Goal: Task Accomplishment & Management: Manage account settings

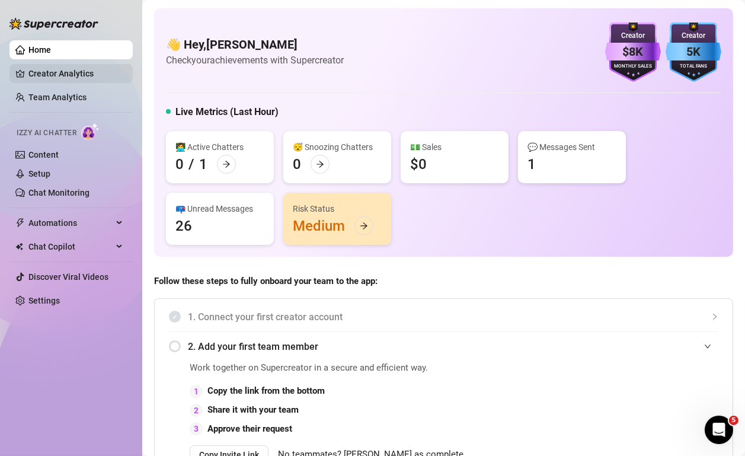
click at [86, 72] on link "Creator Analytics" at bounding box center [75, 73] width 95 height 19
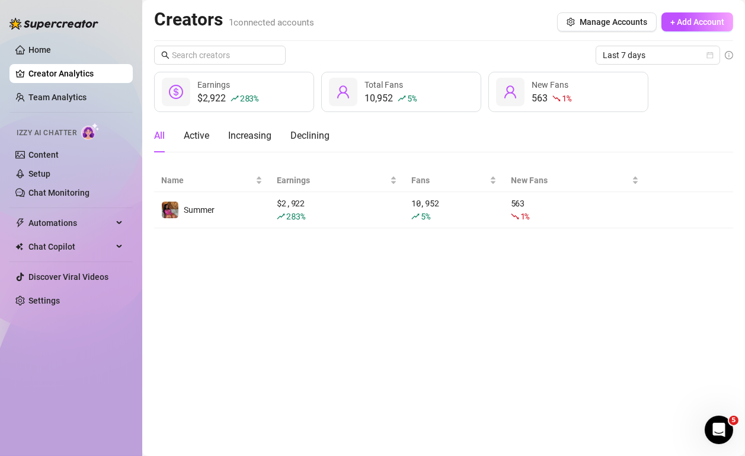
click at [79, 85] on ul "Home Creator Analytics Team Analytics Izzy AI Chatter Content Setup Chat Monito…" at bounding box center [70, 175] width 123 height 279
click at [52, 152] on link "Content" at bounding box center [43, 154] width 30 height 9
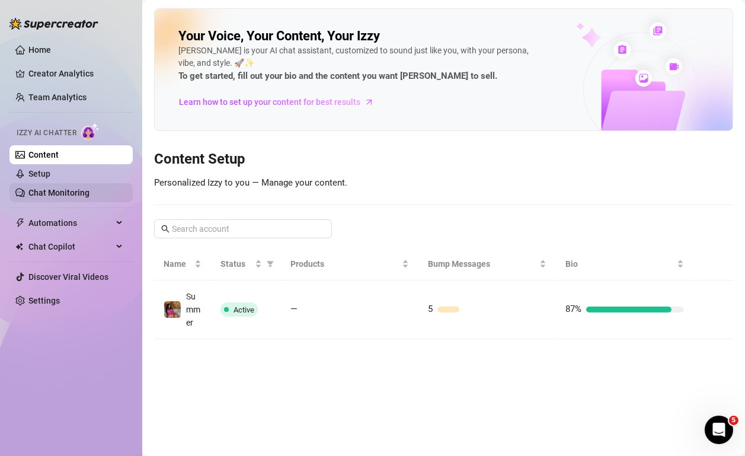
click at [72, 191] on link "Chat Monitoring" at bounding box center [58, 192] width 61 height 9
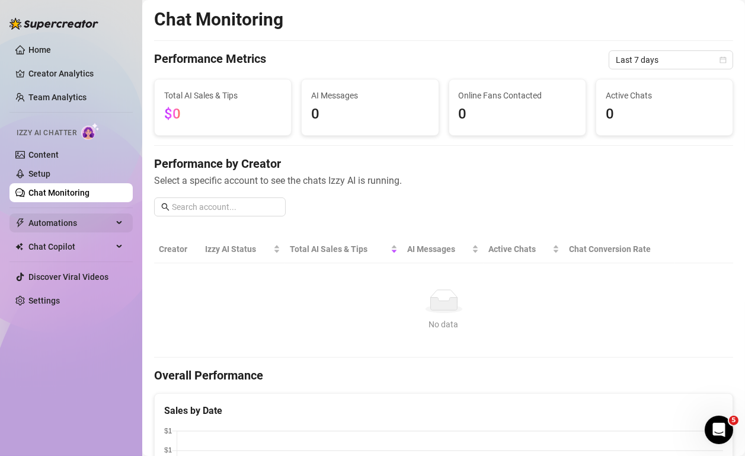
click at [88, 221] on span "Automations" at bounding box center [70, 222] width 84 height 19
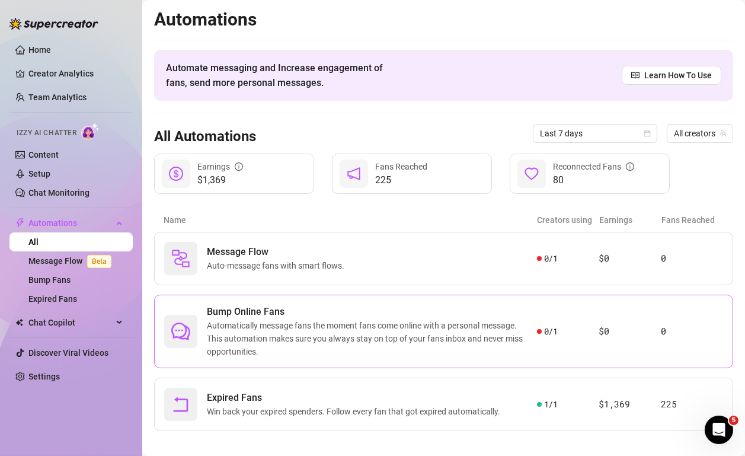
click at [570, 330] on div "0 / 1" at bounding box center [568, 331] width 62 height 13
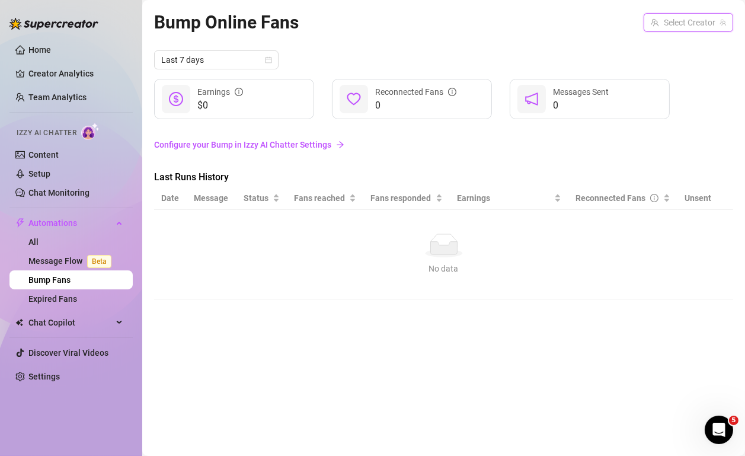
click at [704, 18] on input "search" at bounding box center [683, 23] width 65 height 18
click at [665, 55] on div "Summer ( sweetsummerann )" at bounding box center [660, 47] width 141 height 20
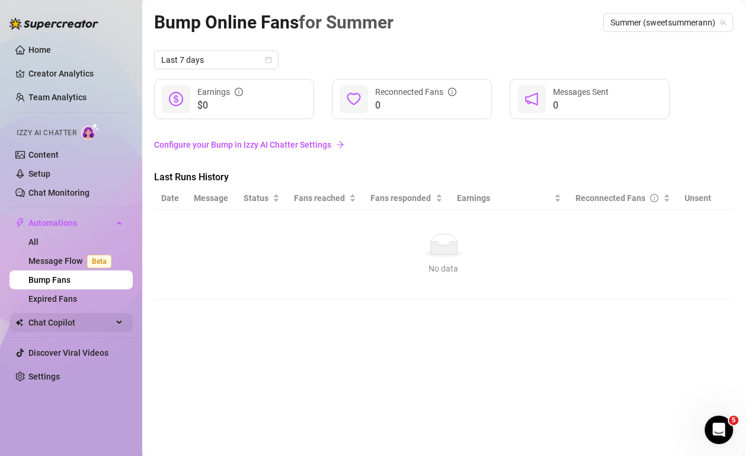
click at [65, 326] on span "Chat Copilot" at bounding box center [70, 322] width 84 height 19
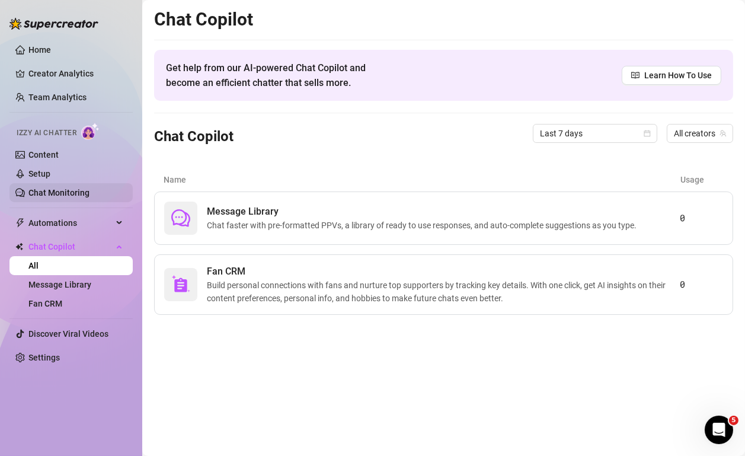
click at [73, 197] on link "Chat Monitoring" at bounding box center [58, 192] width 61 height 9
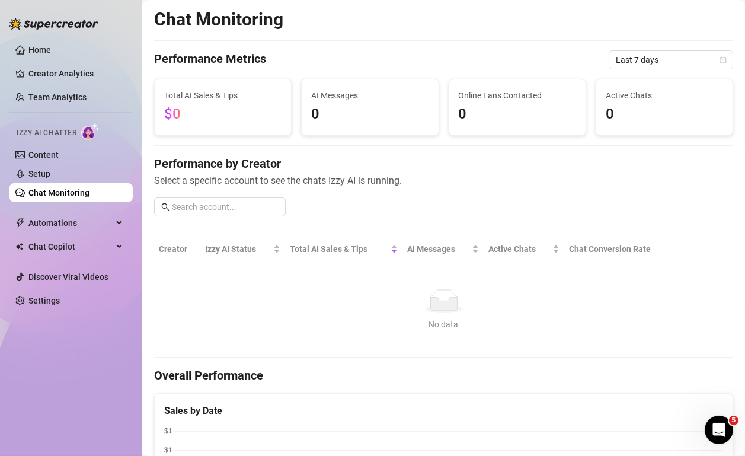
click at [391, 195] on div "Performance by Creator Select a specific account to see the chats Izzy AI is ru…" at bounding box center [443, 190] width 579 height 71
click at [214, 212] on input "text" at bounding box center [225, 206] width 107 height 13
type input "s"
type input "realsweetsummer"
click at [31, 175] on link "Setup" at bounding box center [39, 173] width 22 height 9
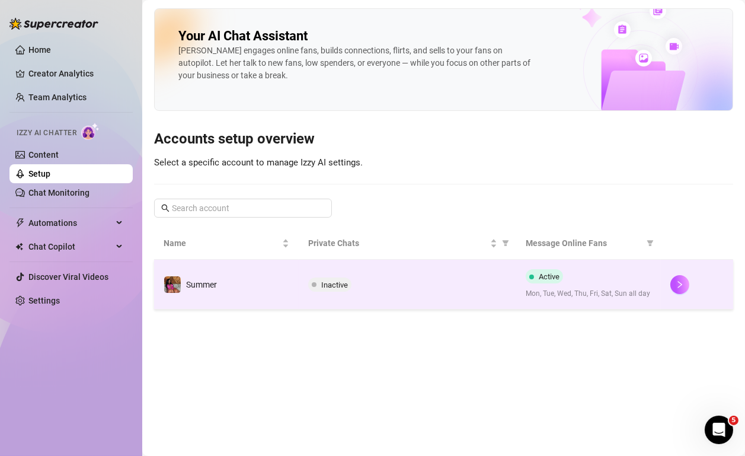
click at [535, 276] on span "Active" at bounding box center [544, 276] width 37 height 14
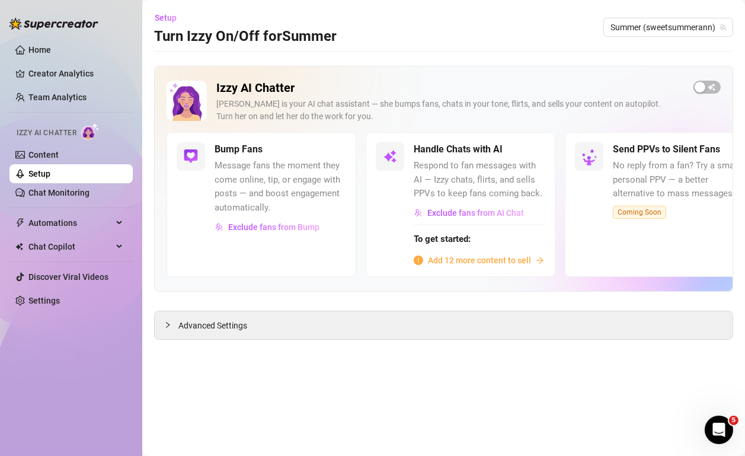
click at [274, 254] on div "Bump Fans Message fans the moment they come online, tip, or engage with posts —…" at bounding box center [262, 204] width 190 height 144
click at [163, 324] on div "Advanced Settings" at bounding box center [444, 325] width 578 height 28
click at [170, 322] on icon "collapsed" at bounding box center [167, 324] width 7 height 7
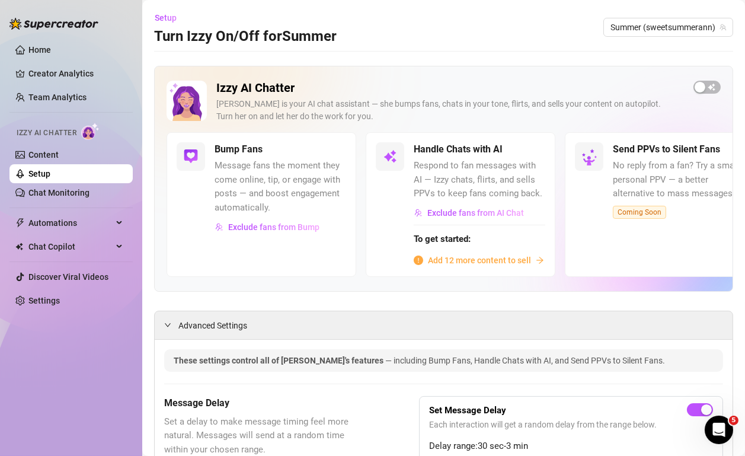
click at [268, 290] on div "Izzy AI Chatter [PERSON_NAME] is your AI chat assistant — she bumps fans, chats…" at bounding box center [443, 179] width 579 height 226
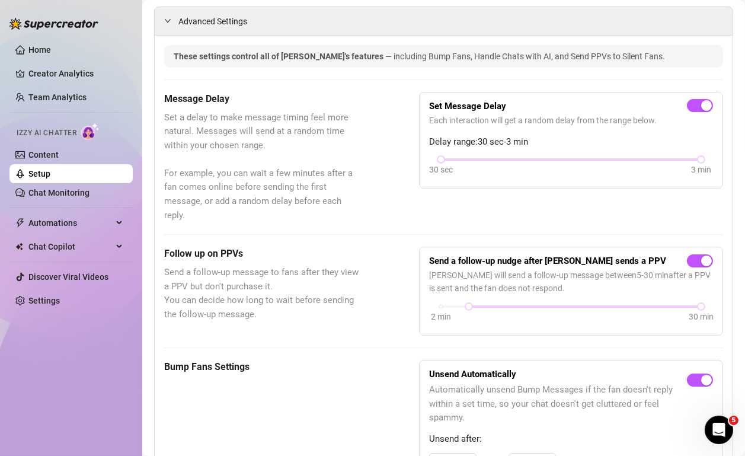
scroll to position [307, 0]
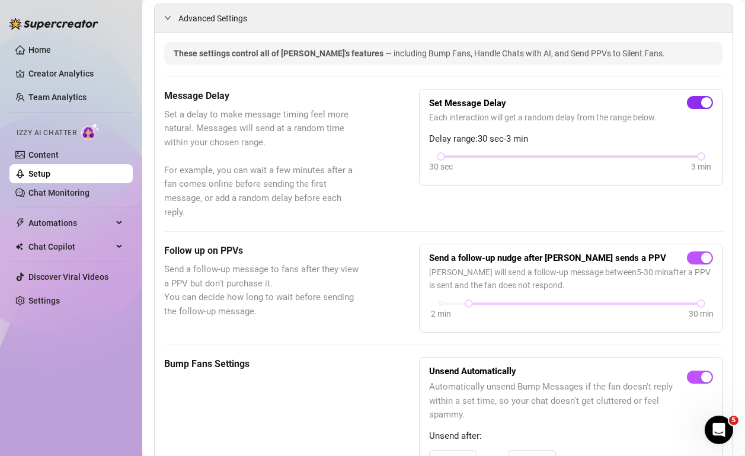
click at [702, 99] on div "button" at bounding box center [706, 102] width 11 height 11
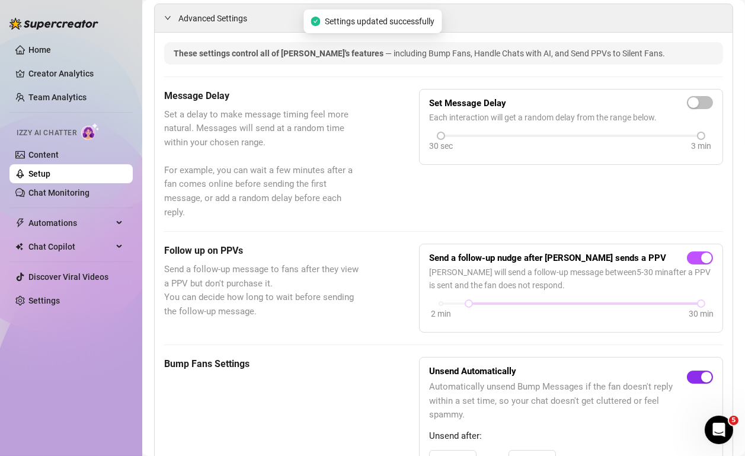
click at [702, 373] on div "button" at bounding box center [706, 377] width 11 height 11
click at [707, 376] on span "button" at bounding box center [700, 376] width 26 height 13
click at [594, 198] on div "Message Delay Set a delay to make message timing feel more natural. Messages wi…" at bounding box center [443, 154] width 559 height 131
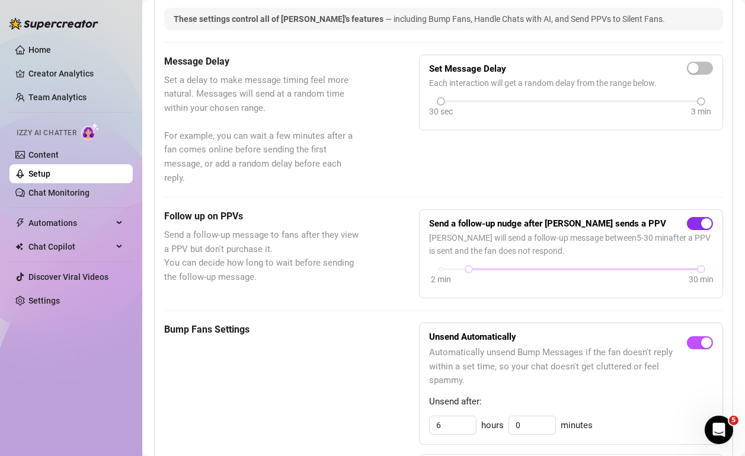
click at [706, 218] on div "button" at bounding box center [706, 223] width 11 height 11
click at [658, 160] on div "Message Delay Set a delay to make message timing feel more natural. Messages wi…" at bounding box center [443, 120] width 559 height 131
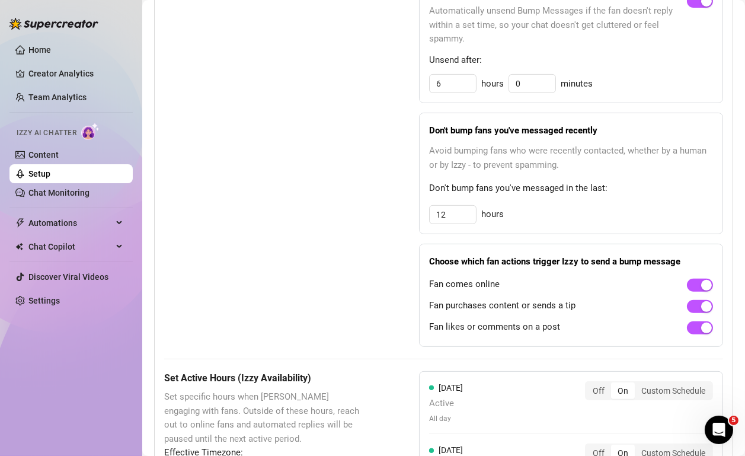
scroll to position [717, 0]
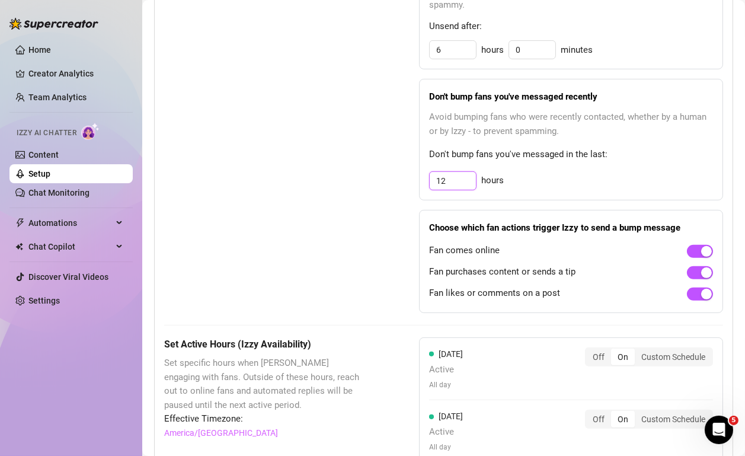
drag, startPoint x: 458, startPoint y: 177, endPoint x: 402, endPoint y: 174, distance: 55.8
click at [402, 174] on div "Bump Fans Settings Unsend Automatically Automatically unsend Bump Messages if t…" at bounding box center [443, 130] width 559 height 366
type input "3"
click at [712, 244] on div at bounding box center [700, 251] width 26 height 14
click at [710, 246] on div "button" at bounding box center [706, 251] width 11 height 11
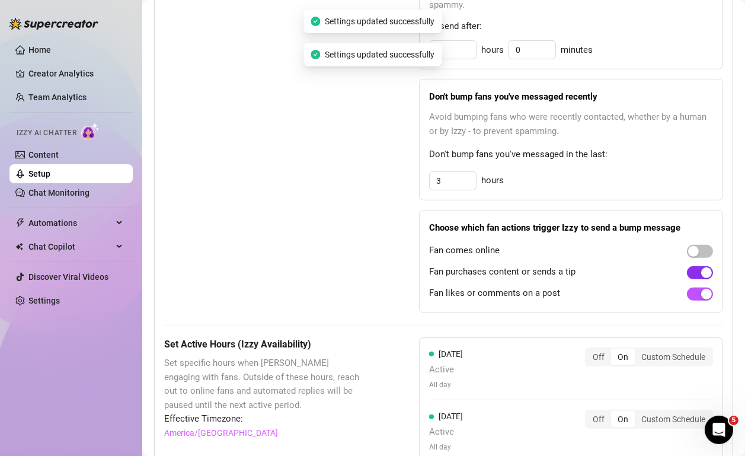
click at [711, 269] on div "button" at bounding box center [706, 272] width 11 height 11
click at [702, 289] on div "button" at bounding box center [706, 294] width 11 height 11
click at [435, 286] on span "Fan likes or comments on a post" at bounding box center [494, 293] width 131 height 14
click at [388, 310] on div "These settings control all of [PERSON_NAME]'s features — including Bump Fans, H…" at bounding box center [443, 251] width 559 height 1237
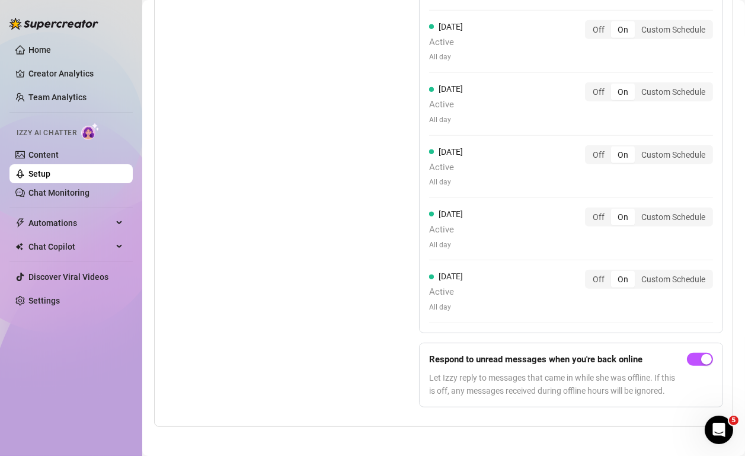
scroll to position [1170, 0]
click at [601, 276] on div "Off" at bounding box center [598, 278] width 25 height 17
click at [589, 271] on input "Off" at bounding box center [589, 271] width 0 height 0
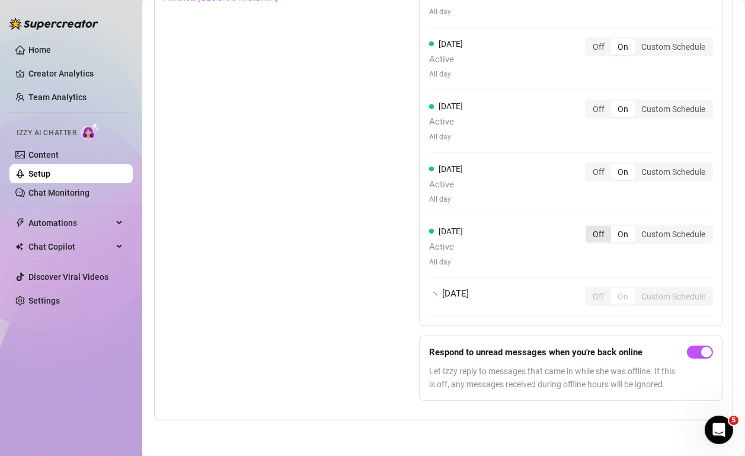
scroll to position [1146, 0]
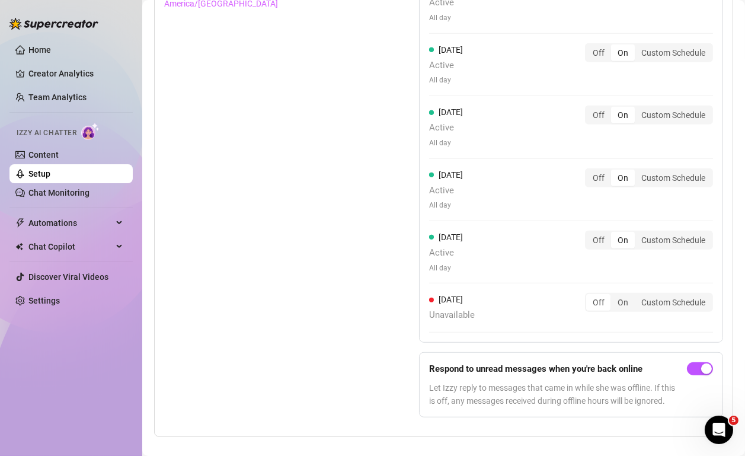
click at [600, 231] on div "Off On Custom Schedule" at bounding box center [649, 240] width 128 height 19
click at [600, 232] on div "Off" at bounding box center [598, 240] width 25 height 17
click at [589, 234] on input "Off" at bounding box center [589, 234] width 0 height 0
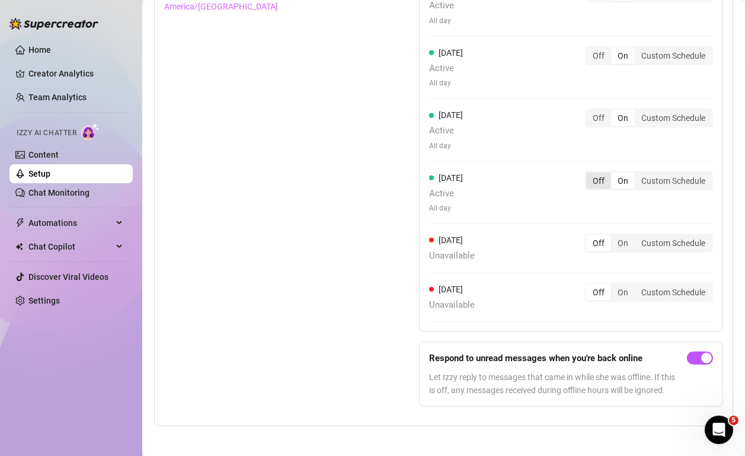
click at [603, 178] on div "Off" at bounding box center [598, 180] width 25 height 17
click at [589, 174] on input "Off" at bounding box center [589, 174] width 0 height 0
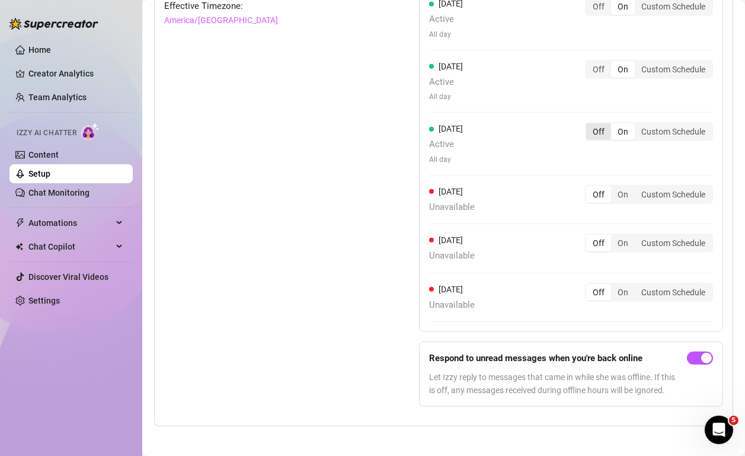
click at [601, 129] on div "Off" at bounding box center [598, 131] width 25 height 17
click at [589, 125] on input "Off" at bounding box center [589, 125] width 0 height 0
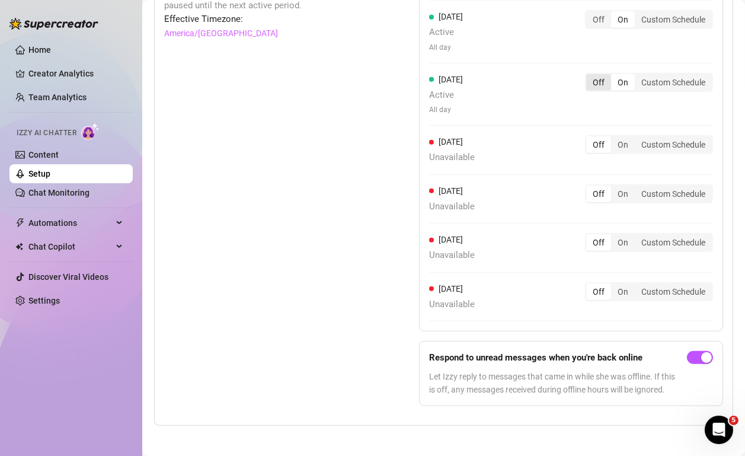
click at [603, 78] on div "Off" at bounding box center [598, 82] width 25 height 17
click at [589, 76] on input "Off" at bounding box center [589, 76] width 0 height 0
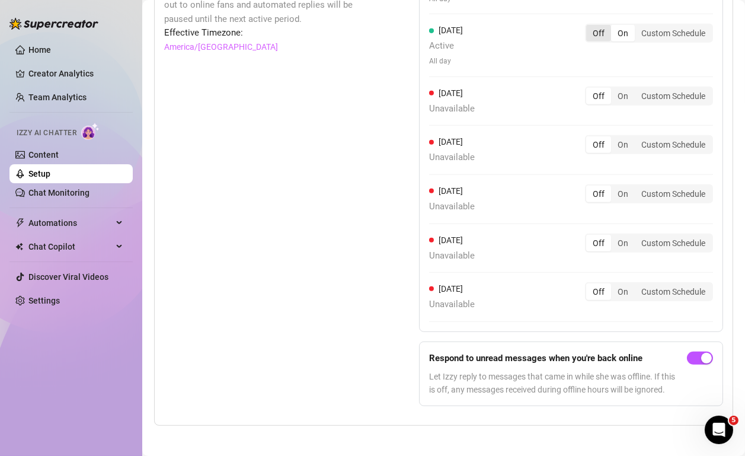
click at [600, 33] on div "Off" at bounding box center [598, 33] width 25 height 17
click at [589, 27] on input "Off" at bounding box center [589, 27] width 0 height 0
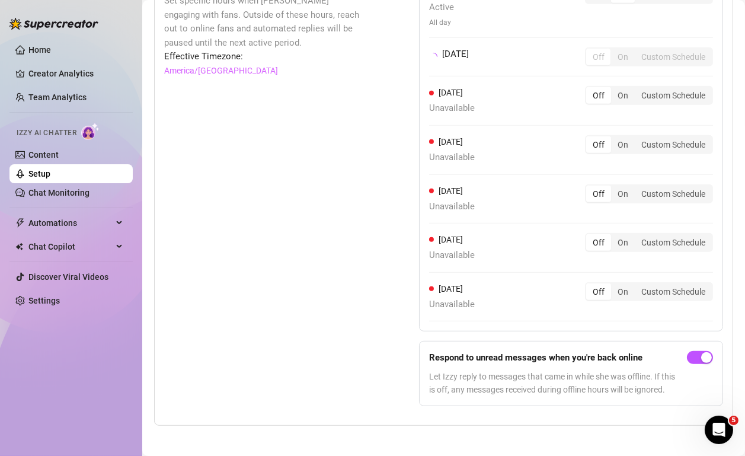
scroll to position [1089, 0]
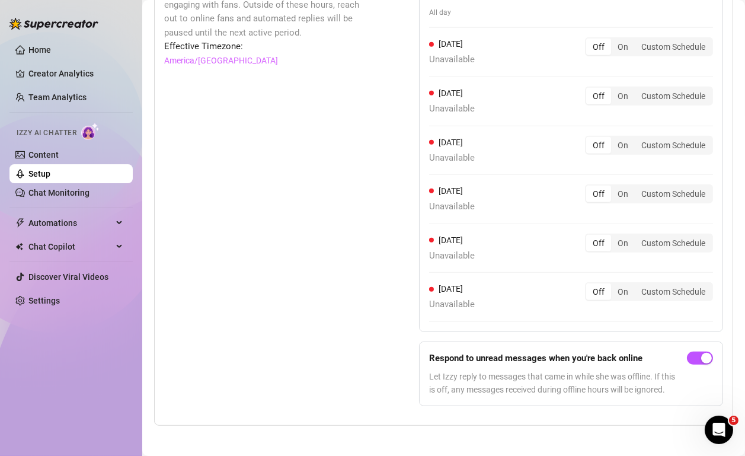
click at [371, 139] on div "Set Active Hours (Izzy Availability) Set specific hours when Izzy engaging with…" at bounding box center [443, 190] width 559 height 450
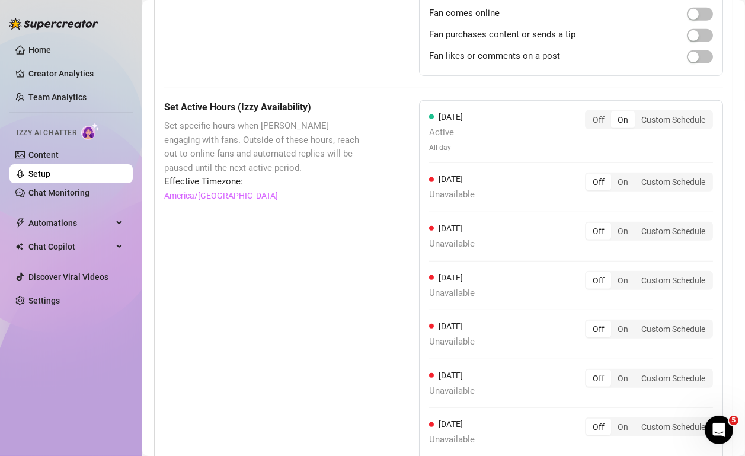
scroll to position [952, 0]
click at [593, 119] on div "Off" at bounding box center [598, 121] width 25 height 17
click at [589, 114] on input "Off" at bounding box center [589, 114] width 0 height 0
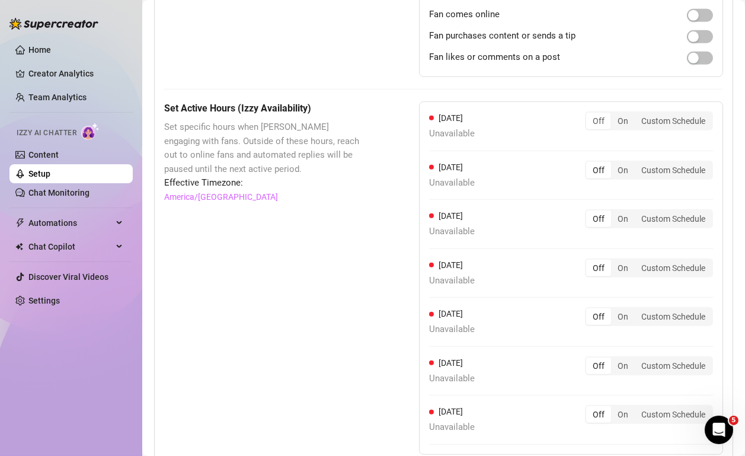
click at [263, 282] on div "Set Active Hours (Izzy Availability) Set specific hours when Izzy engaging with…" at bounding box center [262, 319] width 196 height 437
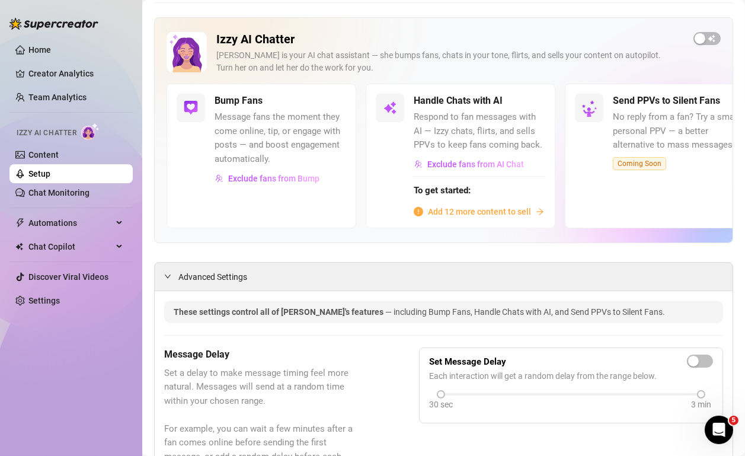
scroll to position [0, 0]
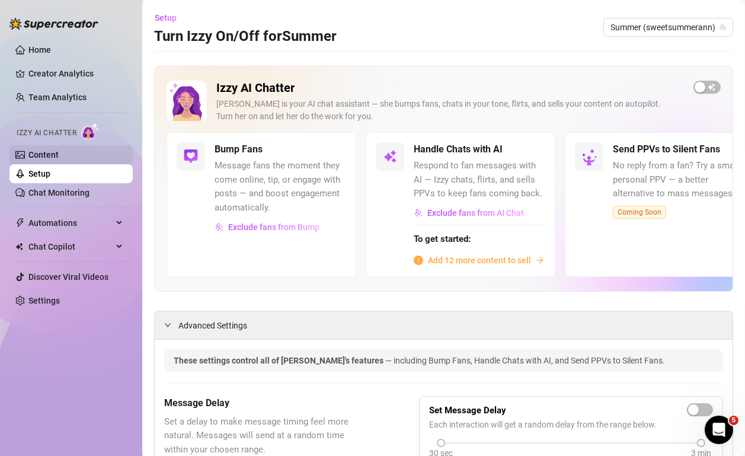
click at [50, 150] on link "Content" at bounding box center [43, 154] width 30 height 9
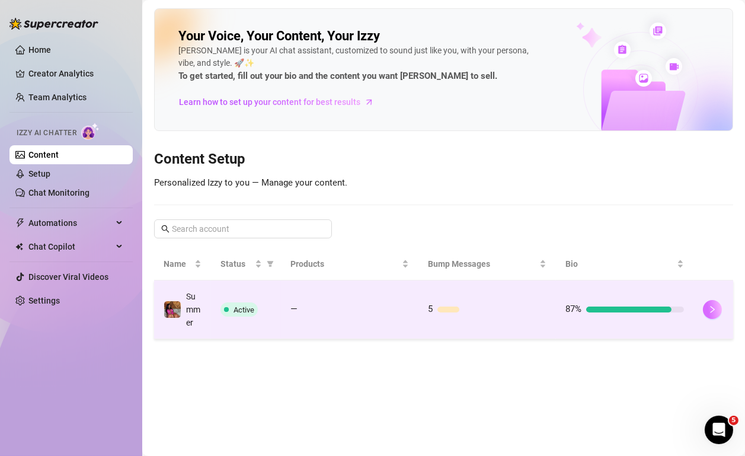
click at [710, 309] on icon "right" at bounding box center [712, 309] width 8 height 8
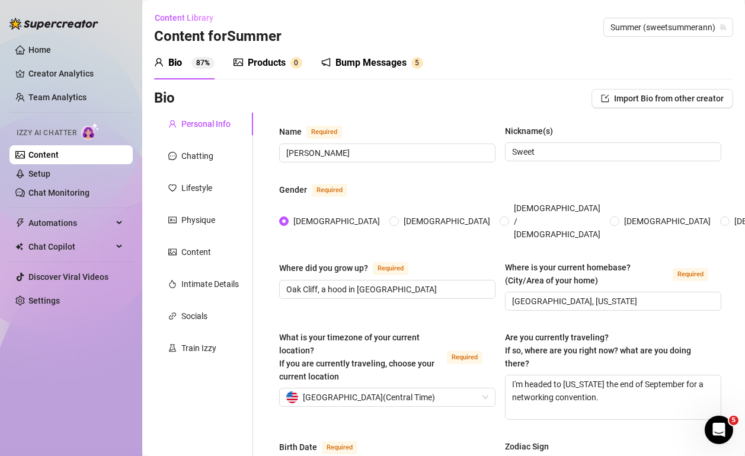
click at [375, 62] on div "Bump Messages" at bounding box center [370, 63] width 71 height 14
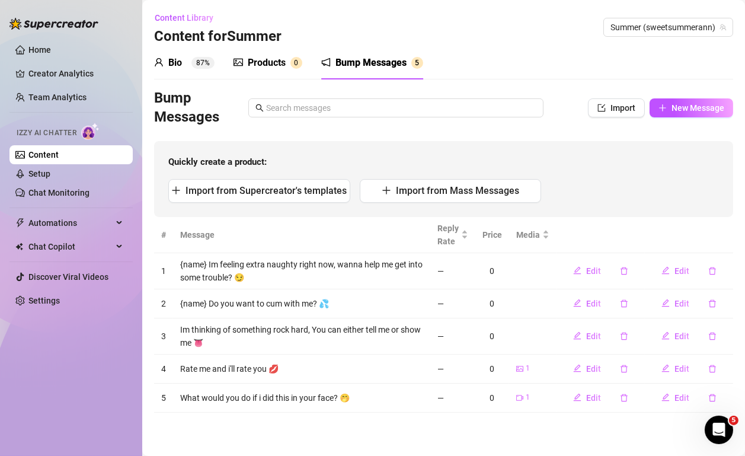
click at [619, 180] on div "Import from Supercreator's templates Import from Mass Messages" at bounding box center [443, 191] width 551 height 24
click at [619, 185] on div "Import from Supercreator's templates Import from Mass Messages" at bounding box center [443, 191] width 551 height 24
click at [630, 336] on button "button" at bounding box center [623, 336] width 27 height 19
click at [654, 306] on span "Yes" at bounding box center [658, 304] width 14 height 9
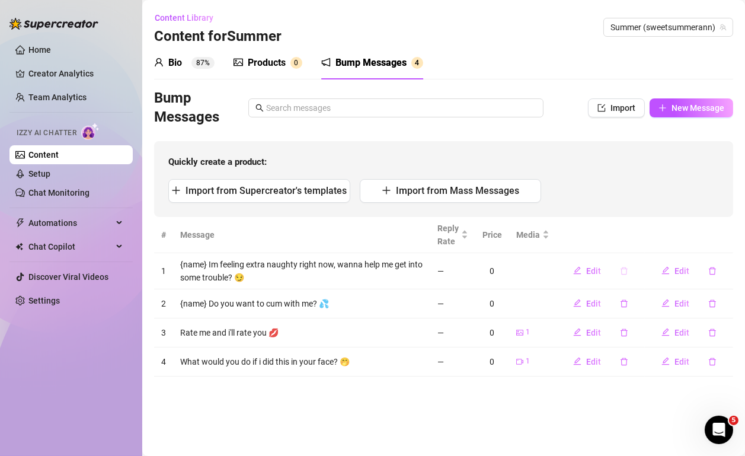
click at [628, 272] on icon "delete" at bounding box center [623, 271] width 7 height 8
click at [658, 242] on span "Yes" at bounding box center [658, 239] width 14 height 9
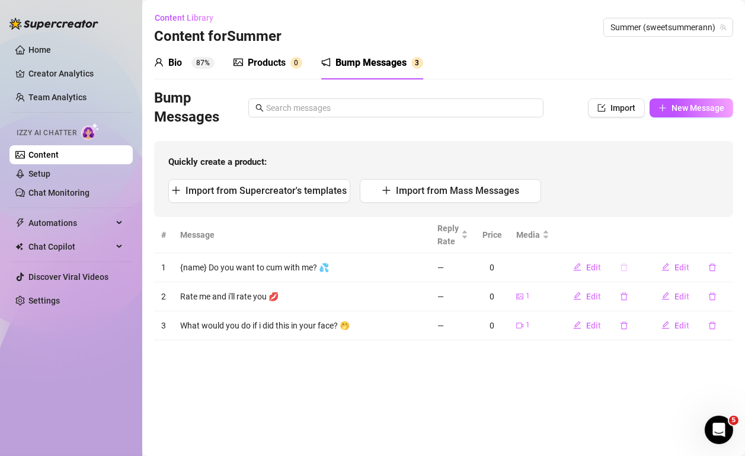
click at [628, 262] on button "button" at bounding box center [623, 267] width 27 height 19
click at [655, 234] on span "Yes" at bounding box center [658, 235] width 14 height 9
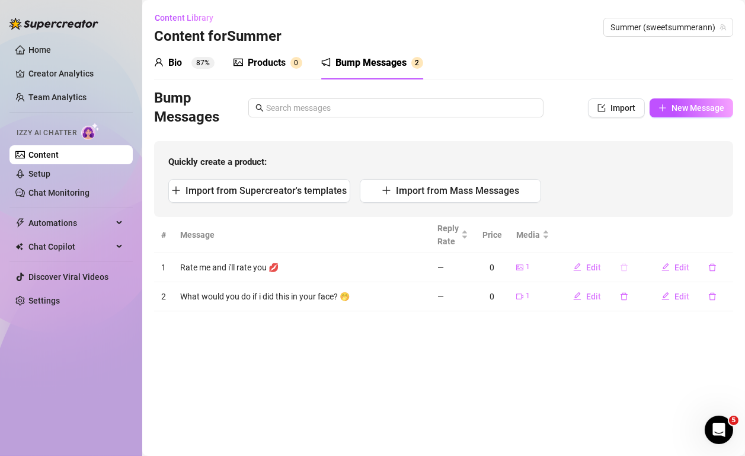
click at [626, 263] on icon "delete" at bounding box center [624, 267] width 8 height 8
click at [655, 229] on button "Yes" at bounding box center [658, 236] width 23 height 14
click at [633, 263] on button "button" at bounding box center [623, 267] width 27 height 19
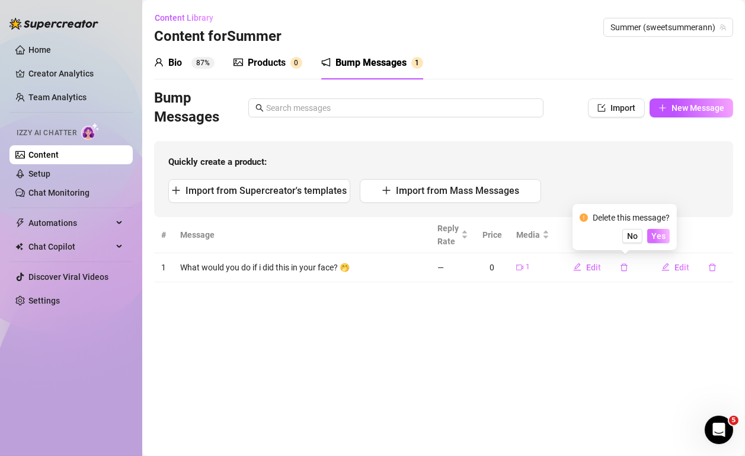
click at [660, 235] on span "Yes" at bounding box center [658, 235] width 14 height 9
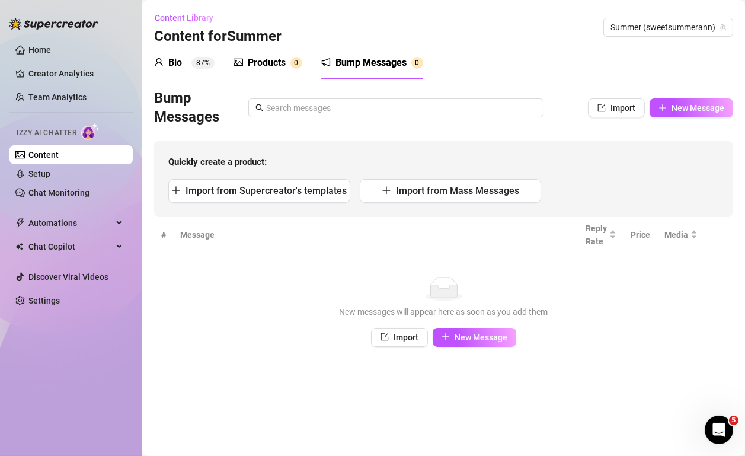
click at [194, 61] on sup "87%" at bounding box center [202, 63] width 23 height 12
